Goal: Browse casually

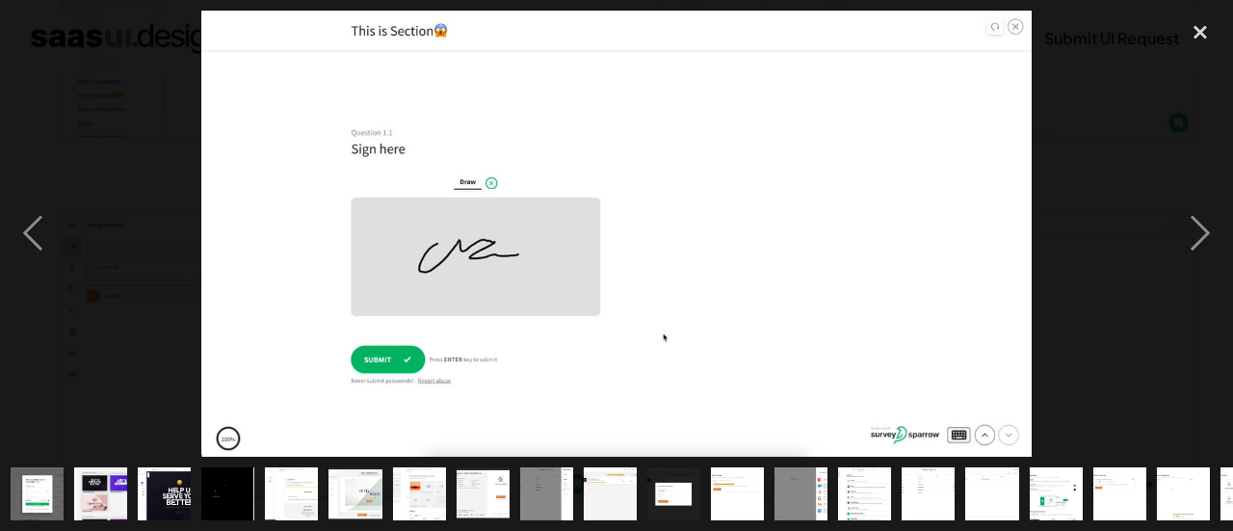
scroll to position [0, 370]
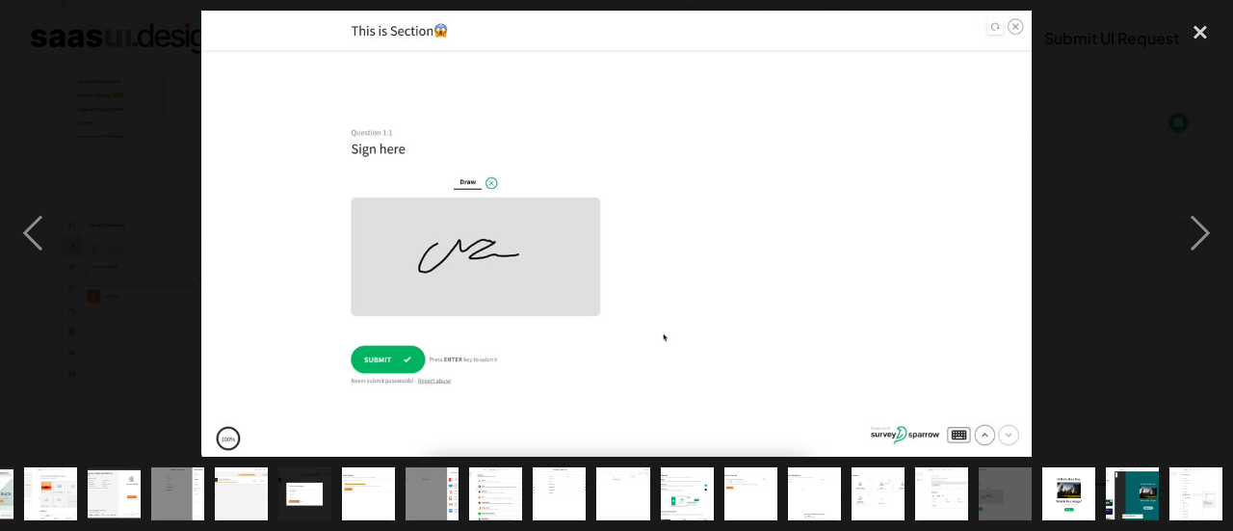
click at [143, 73] on div at bounding box center [616, 234] width 1233 height 446
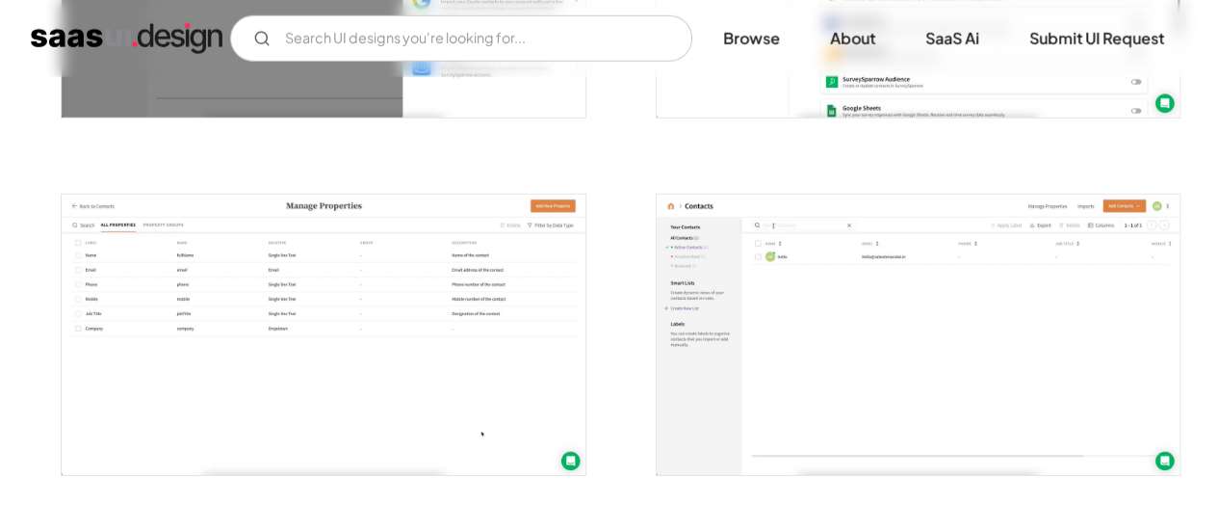
scroll to position [2698, 0]
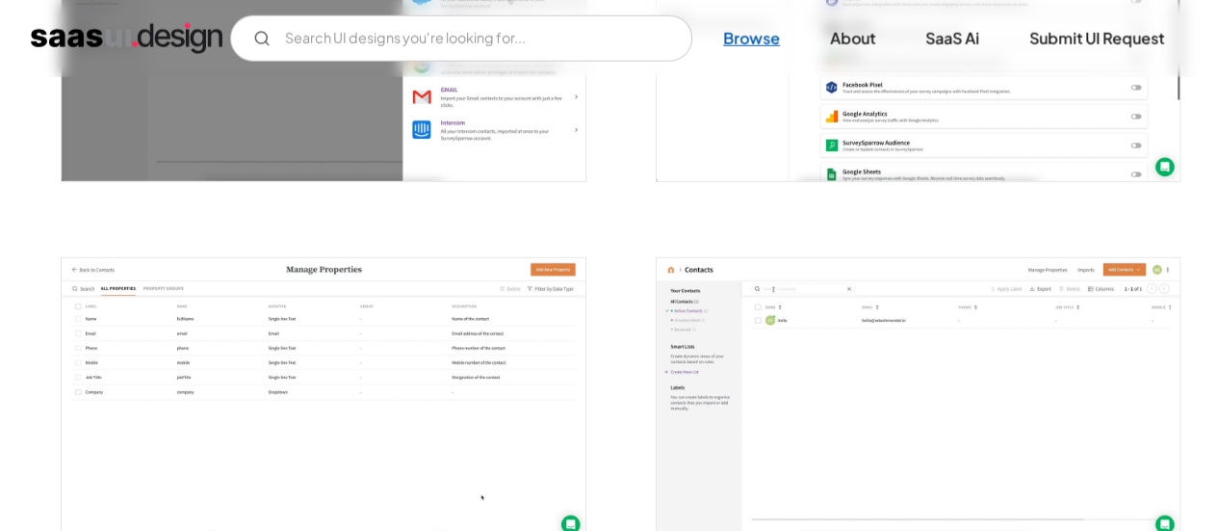
click at [747, 47] on link "Browse" at bounding box center [751, 38] width 103 height 42
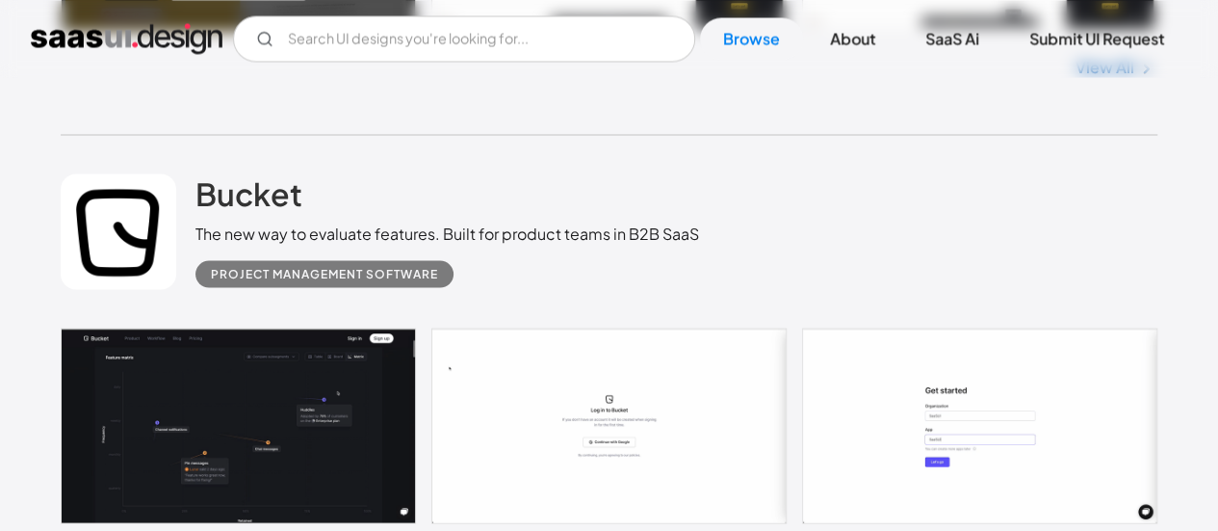
scroll to position [5459, 0]
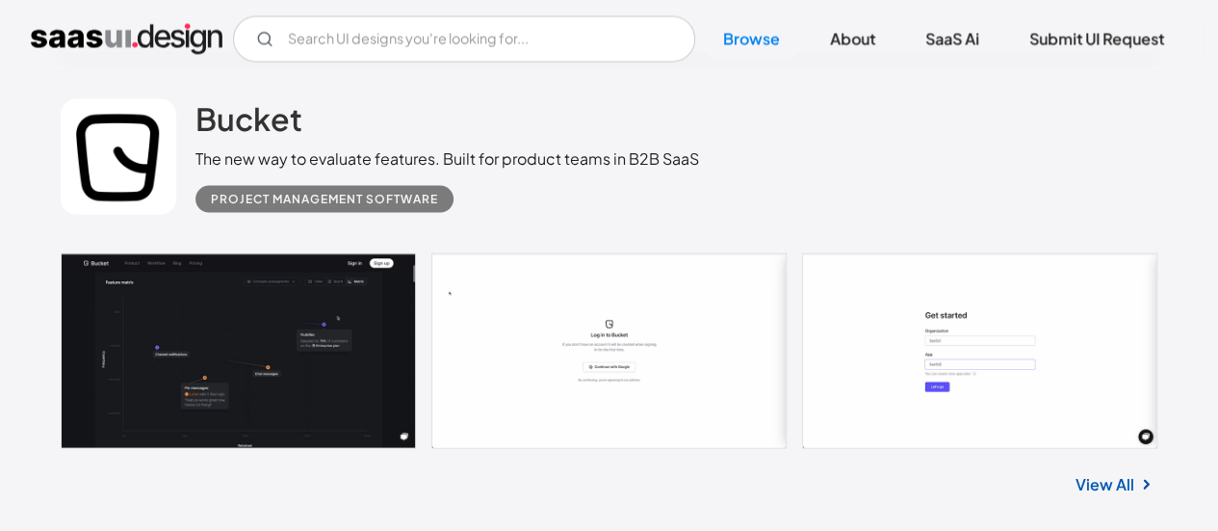
click at [435, 357] on link at bounding box center [609, 350] width 1097 height 196
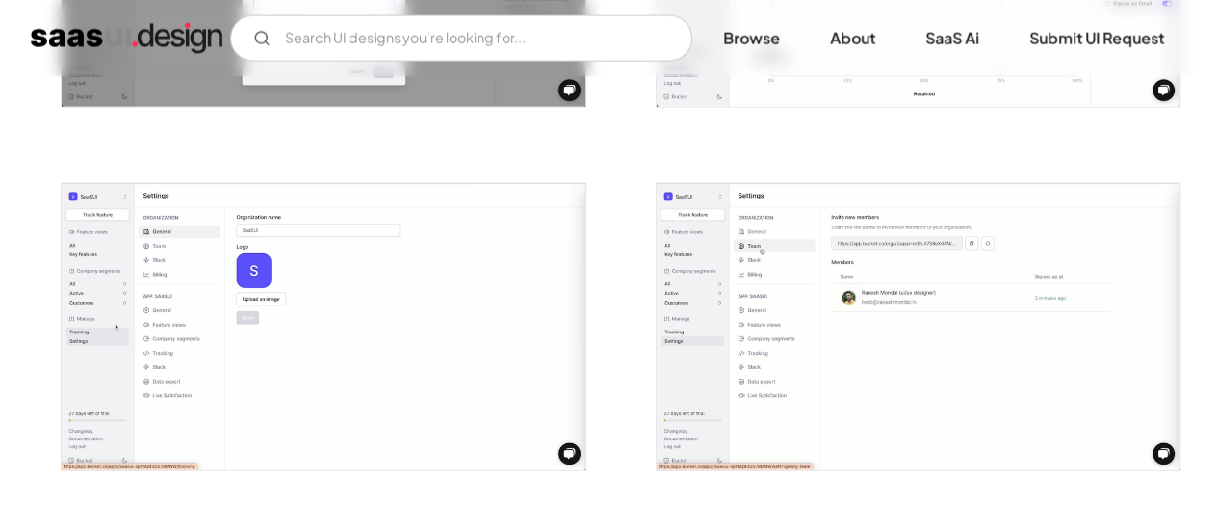
scroll to position [2086, 0]
